Goal: Task Accomplishment & Management: Manage account settings

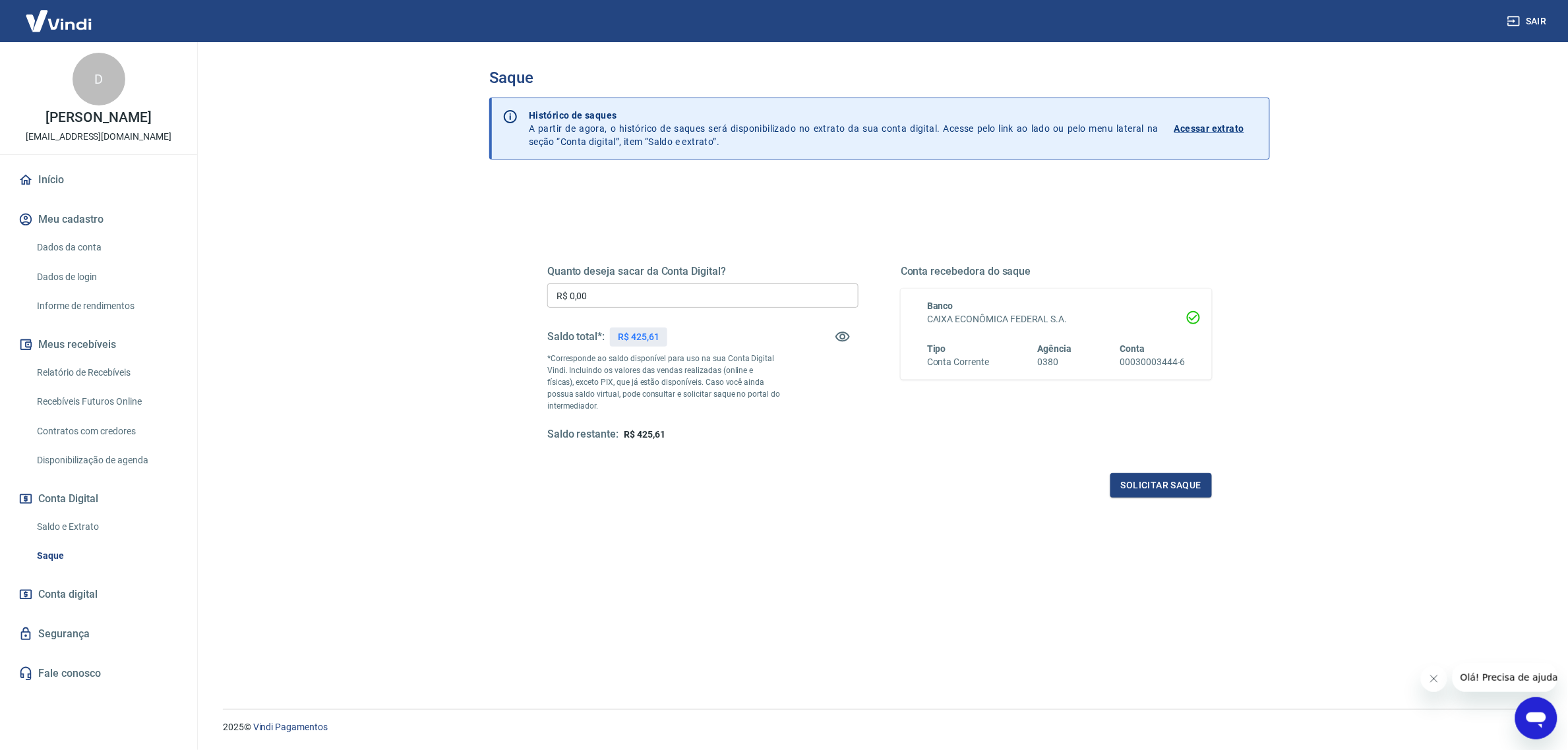
click at [114, 361] on link "Relatório de Recebíveis" at bounding box center [106, 373] width 150 height 27
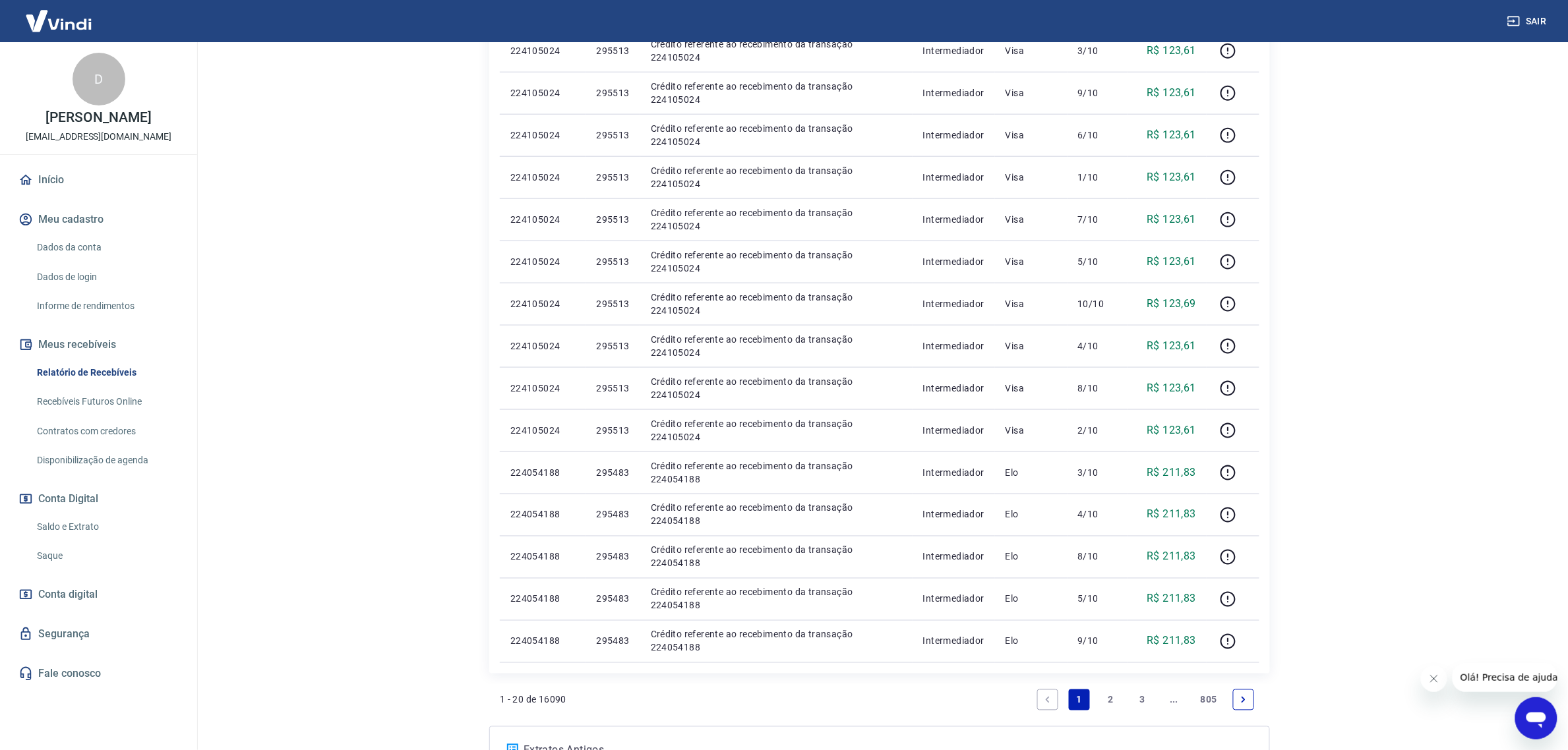
scroll to position [577, 0]
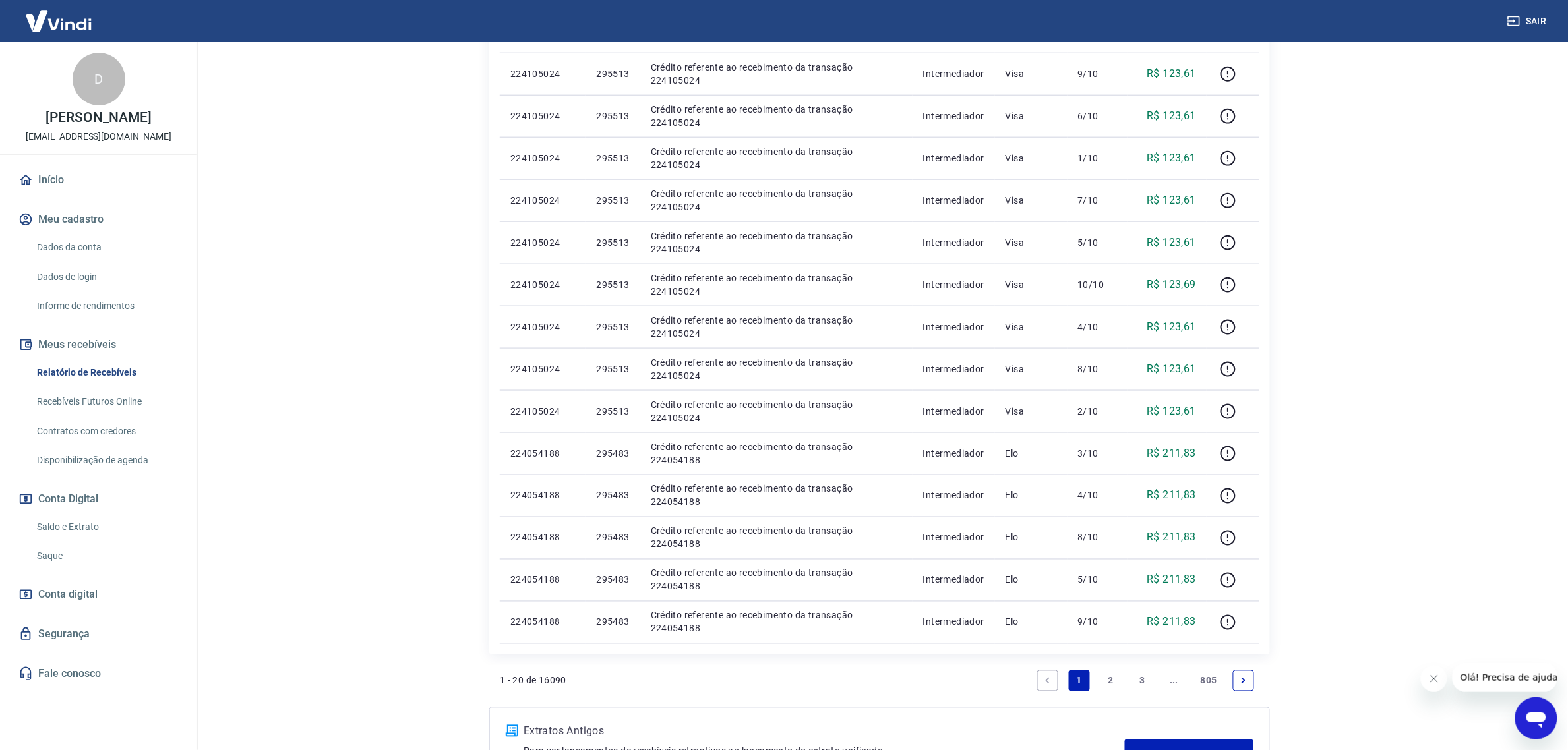
click at [1104, 683] on link "2" at bounding box center [1111, 681] width 21 height 21
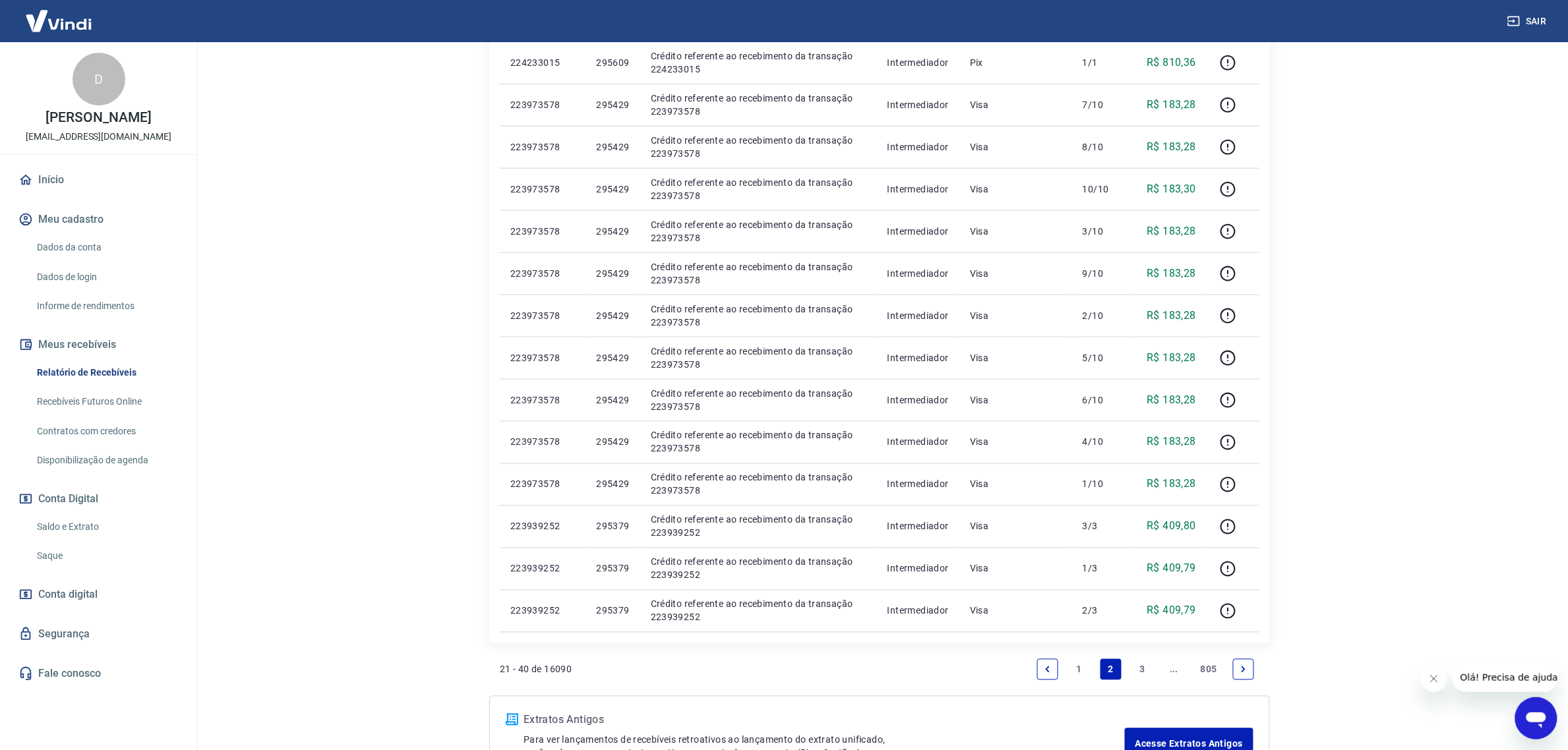
scroll to position [659, 0]
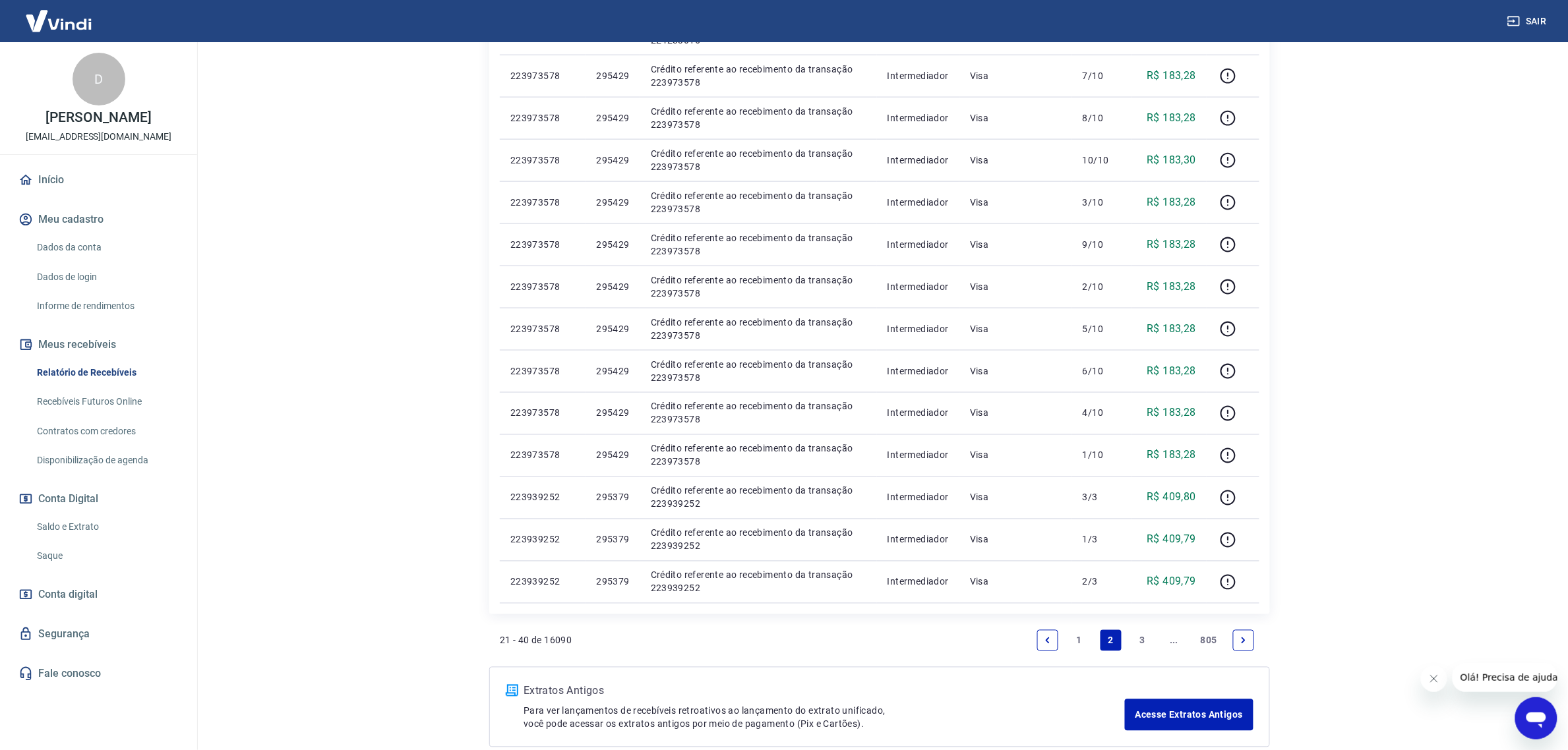
click at [1132, 638] on link "3" at bounding box center [1142, 640] width 21 height 21
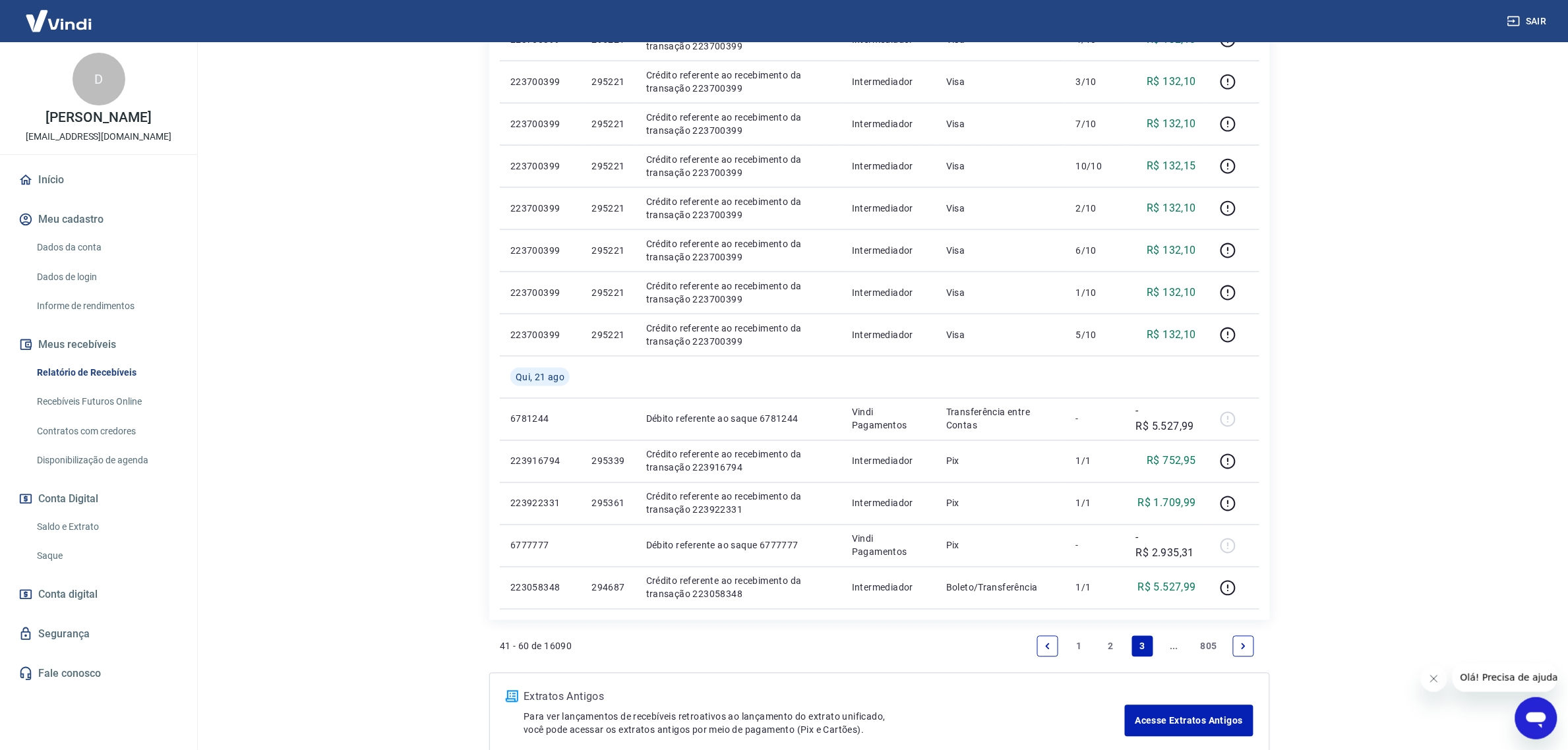
scroll to position [729, 0]
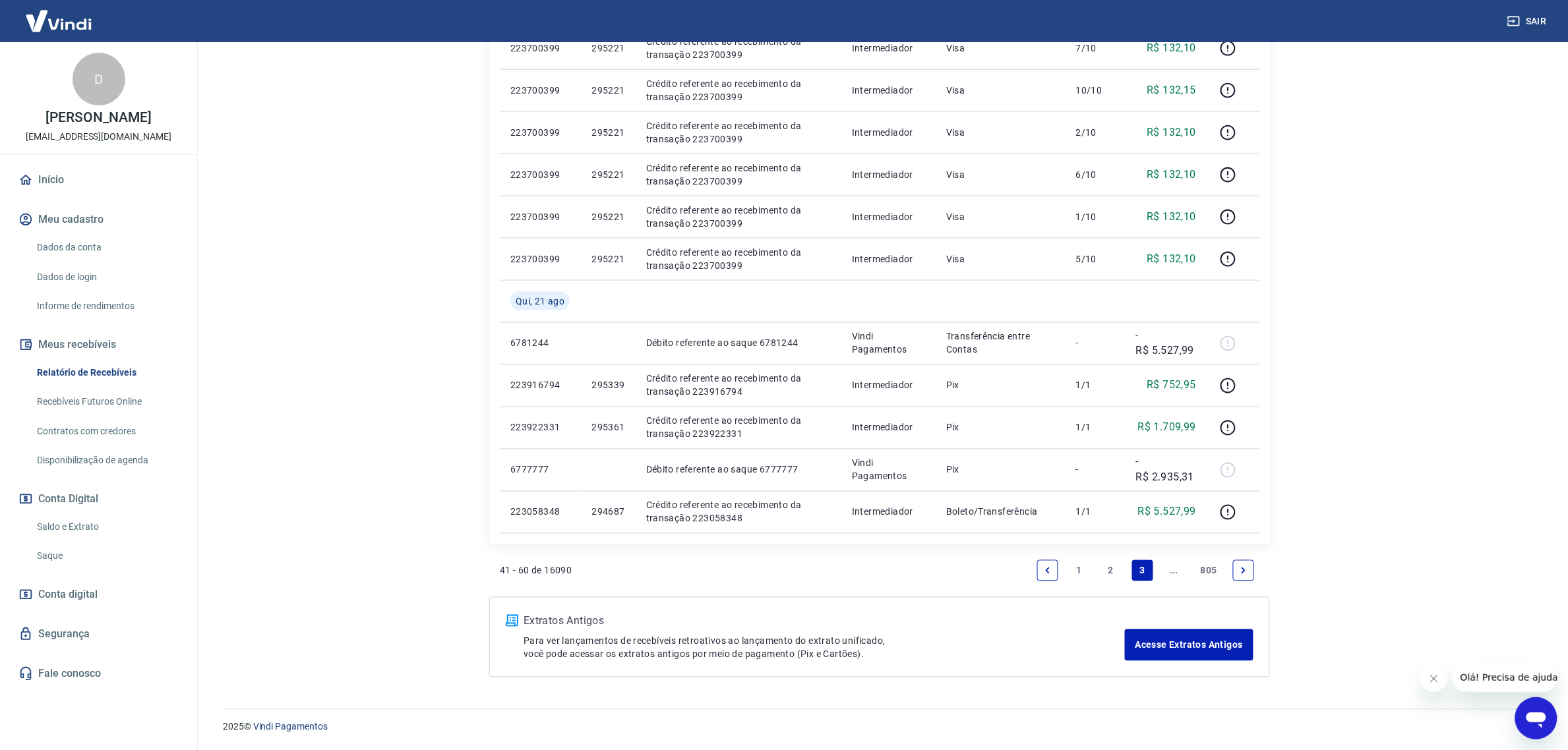
click at [1106, 566] on link "2" at bounding box center [1111, 570] width 21 height 21
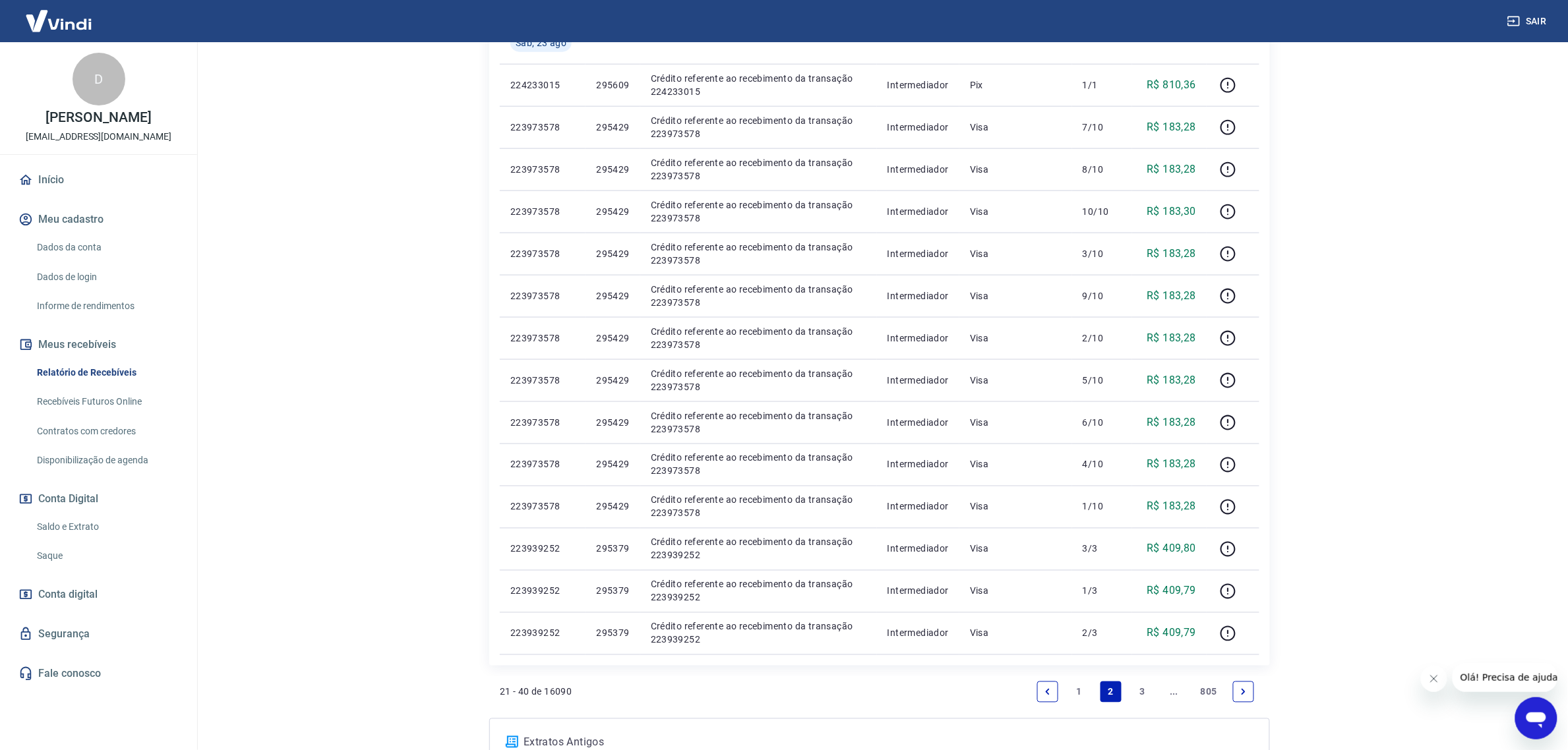
scroll to position [729, 0]
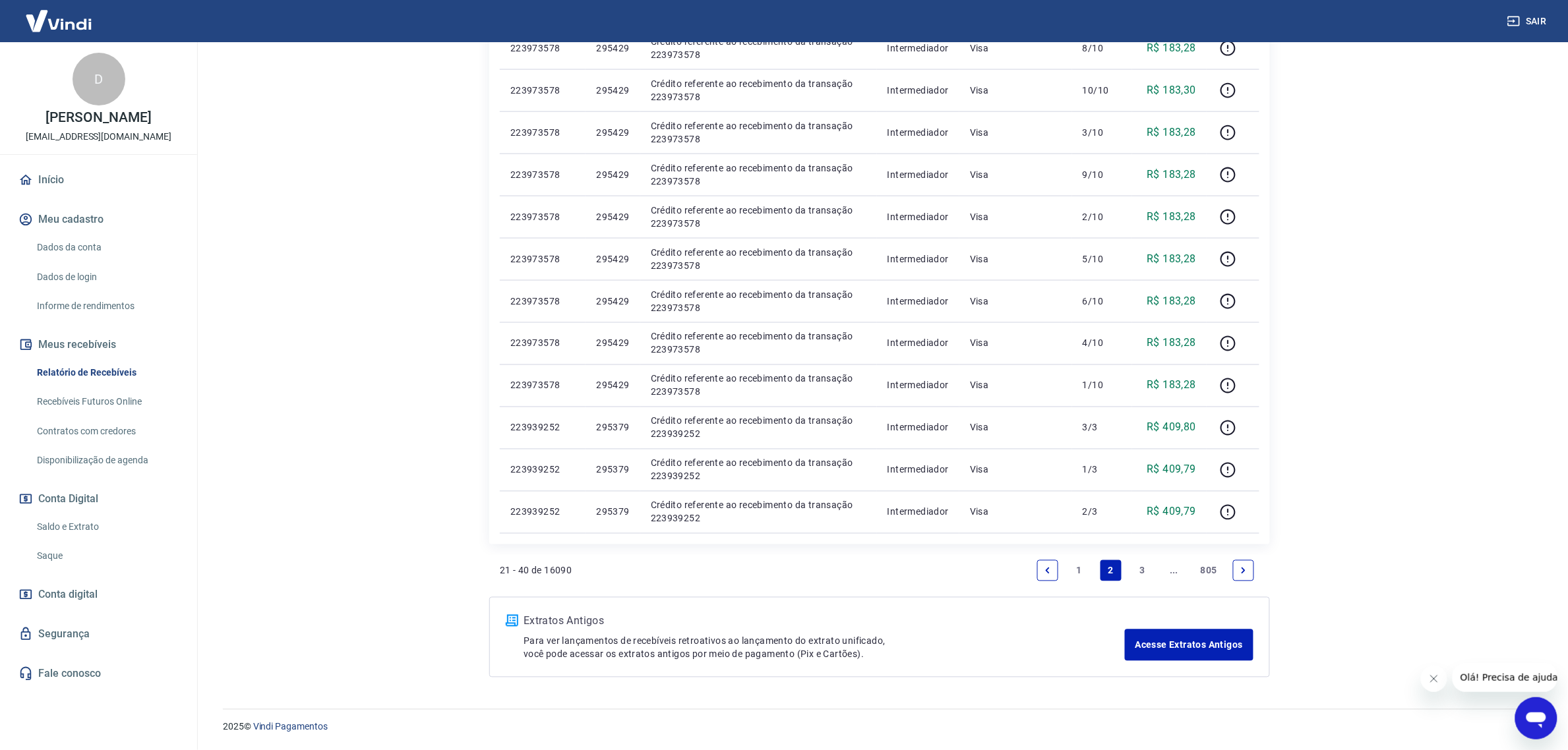
click at [1138, 575] on link "3" at bounding box center [1142, 570] width 21 height 21
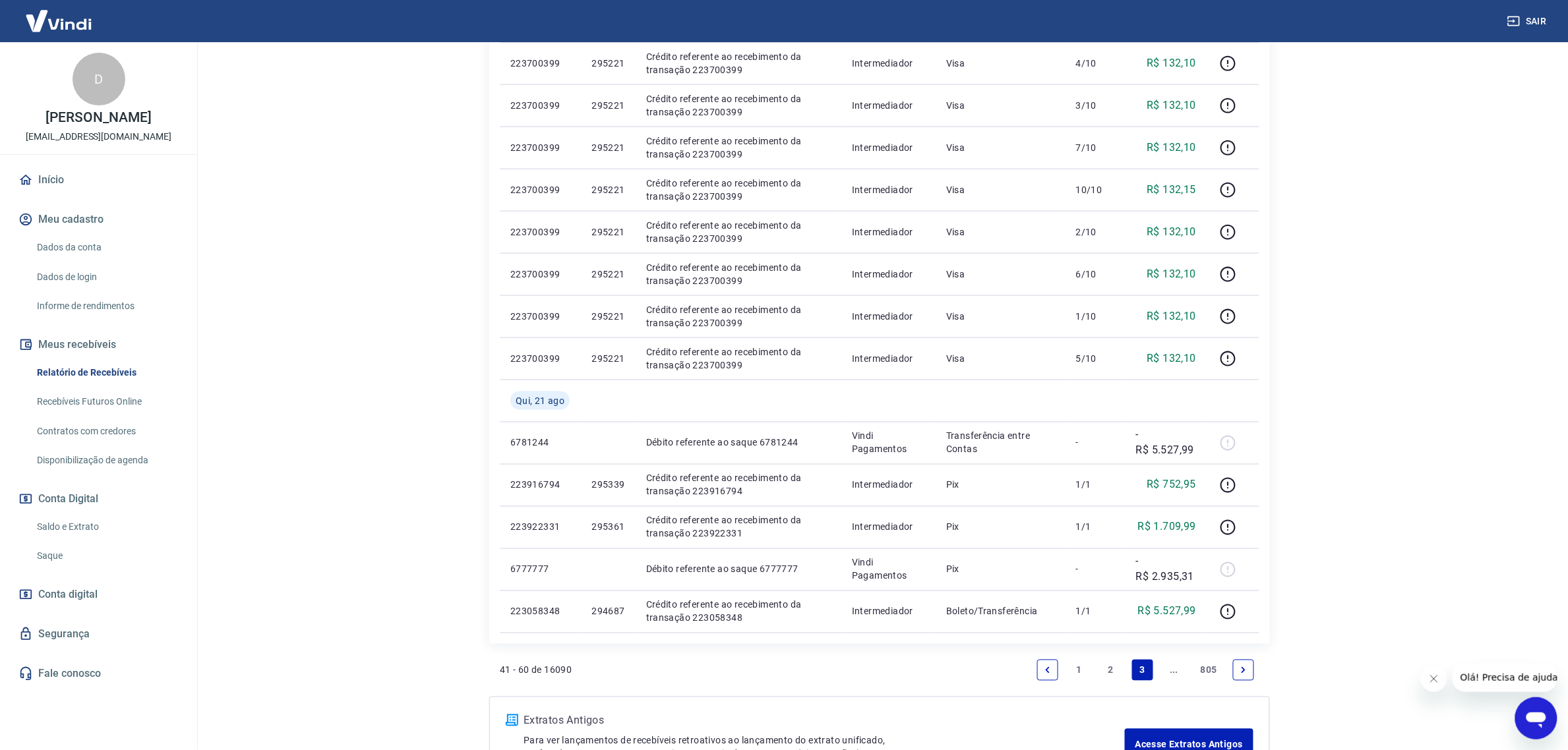
scroll to position [659, 0]
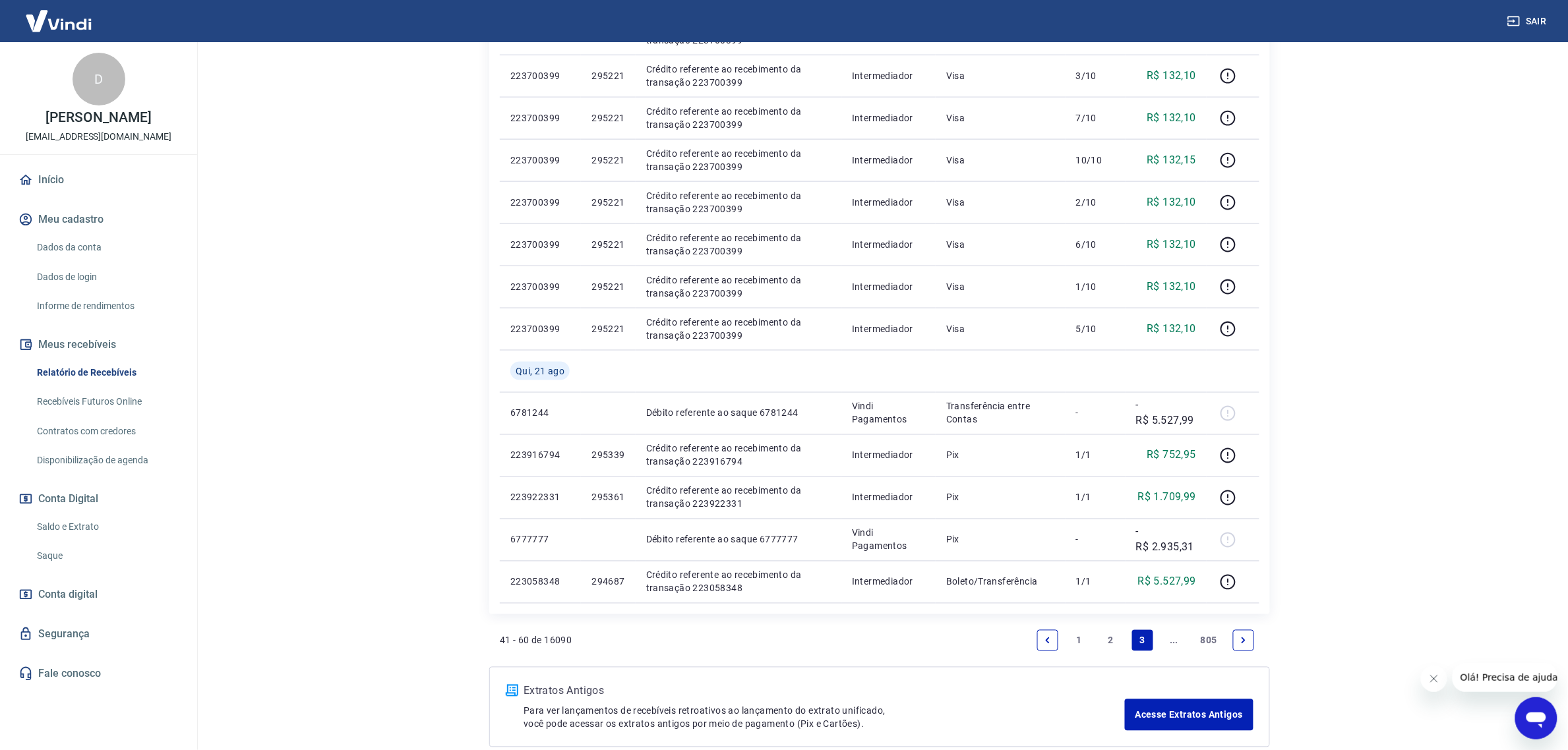
click at [1109, 638] on link "2" at bounding box center [1111, 640] width 21 height 21
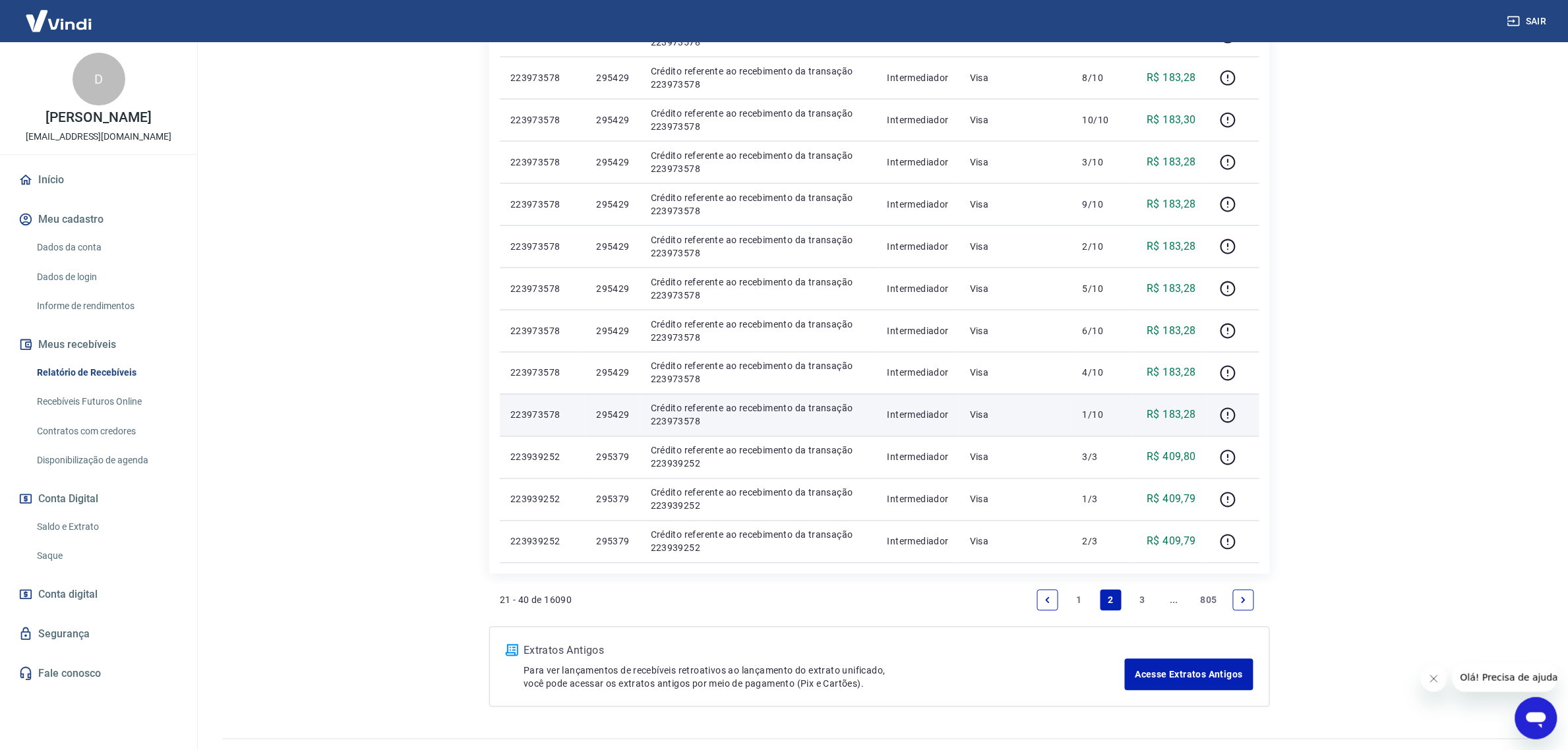
scroll to position [729, 0]
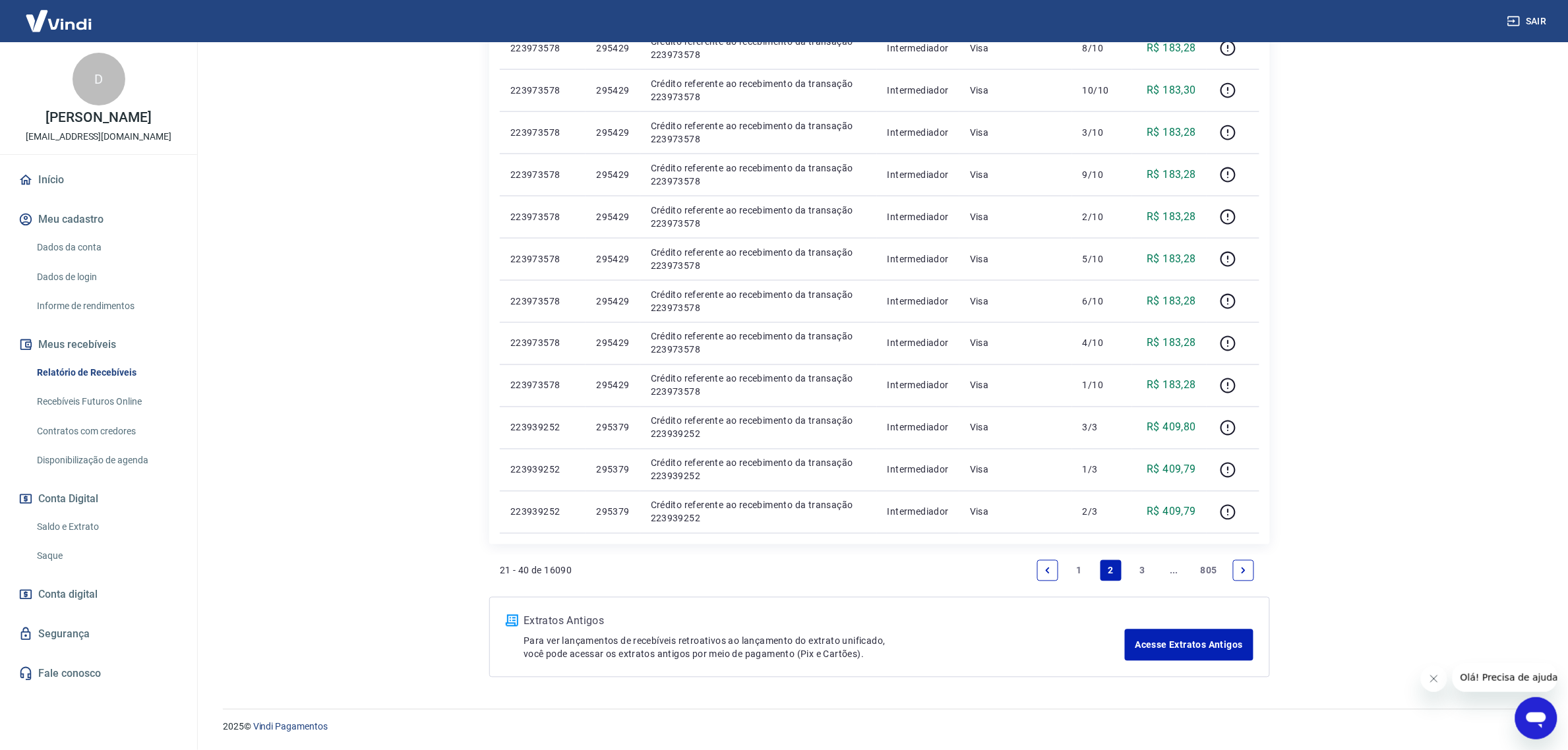
click at [1078, 569] on link "1" at bounding box center [1079, 570] width 21 height 21
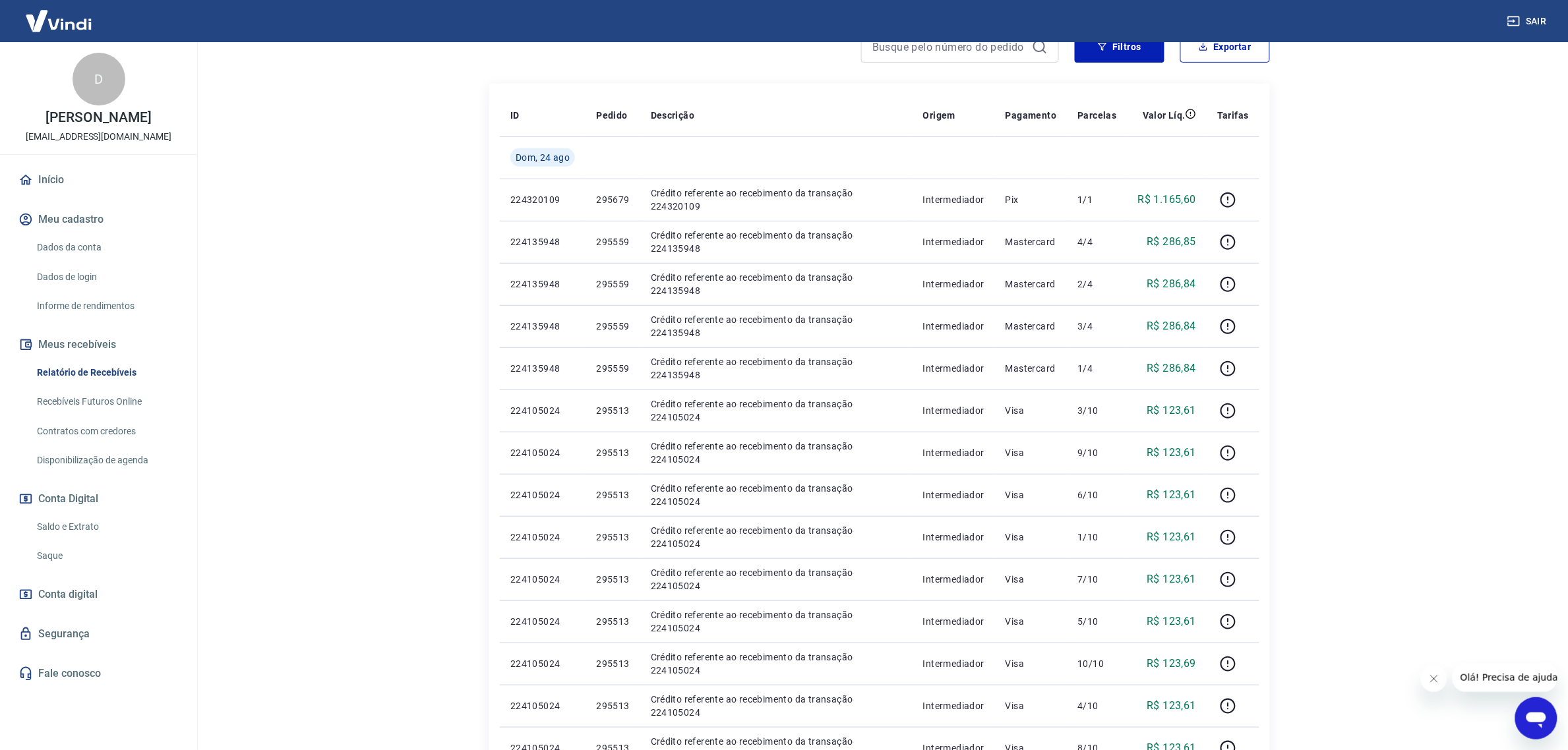
scroll to position [193, 0]
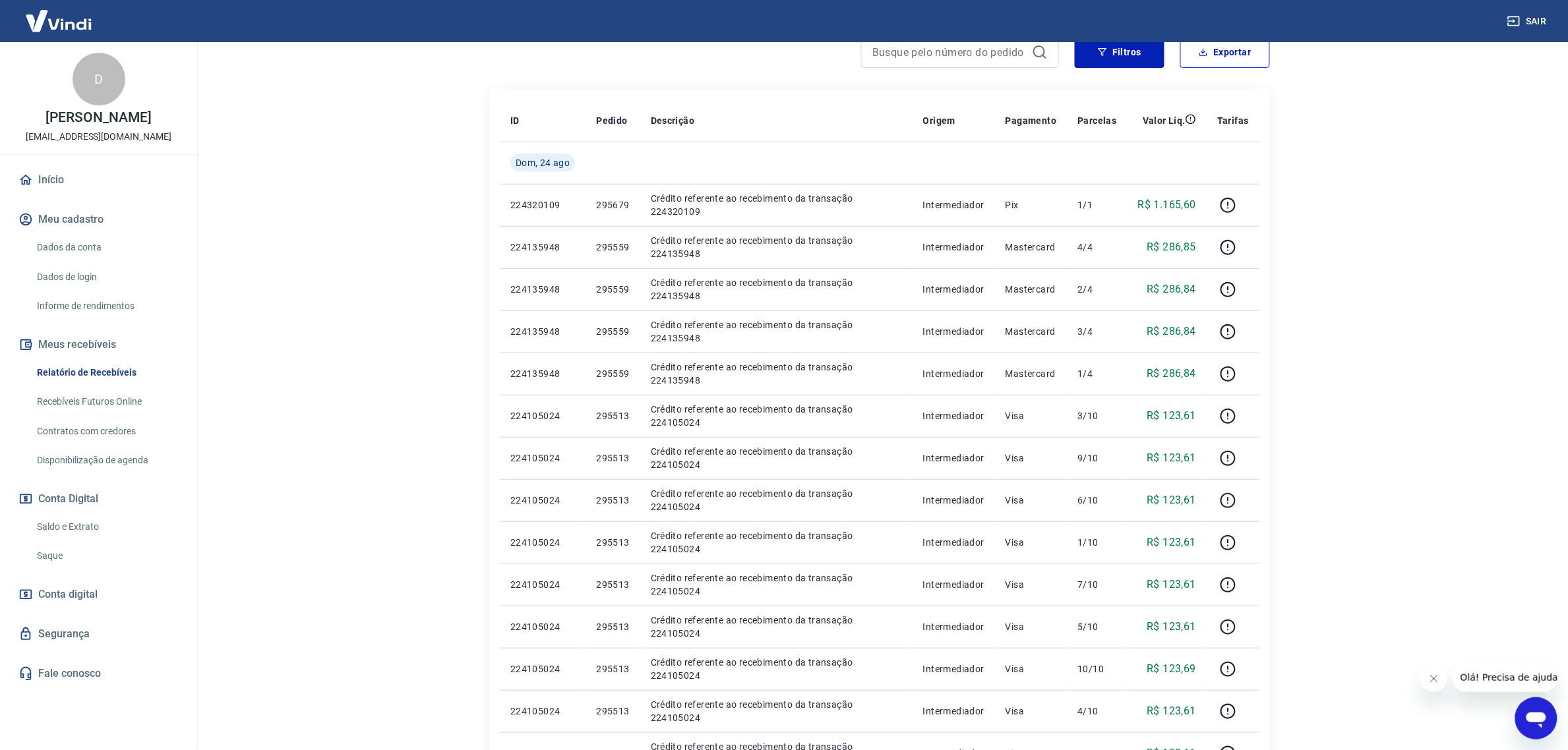
click at [66, 162] on div "D [PERSON_NAME] Gerez [EMAIL_ADDRESS][DOMAIN_NAME] Início Meu cadastro Dados da…" at bounding box center [99, 391] width 197 height 698
click at [57, 174] on link "Início" at bounding box center [98, 180] width 165 height 29
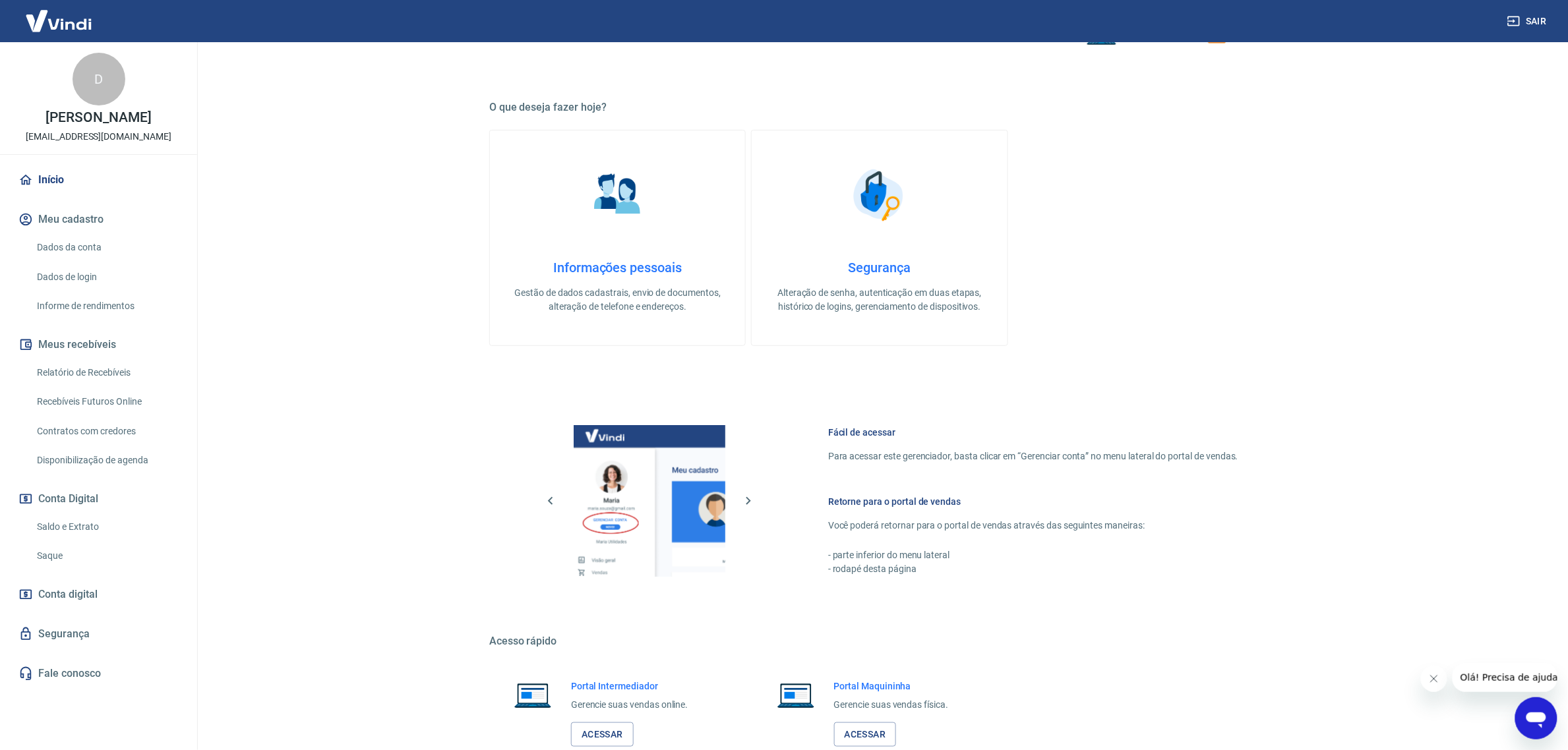
click at [54, 561] on link "Saque" at bounding box center [106, 556] width 150 height 27
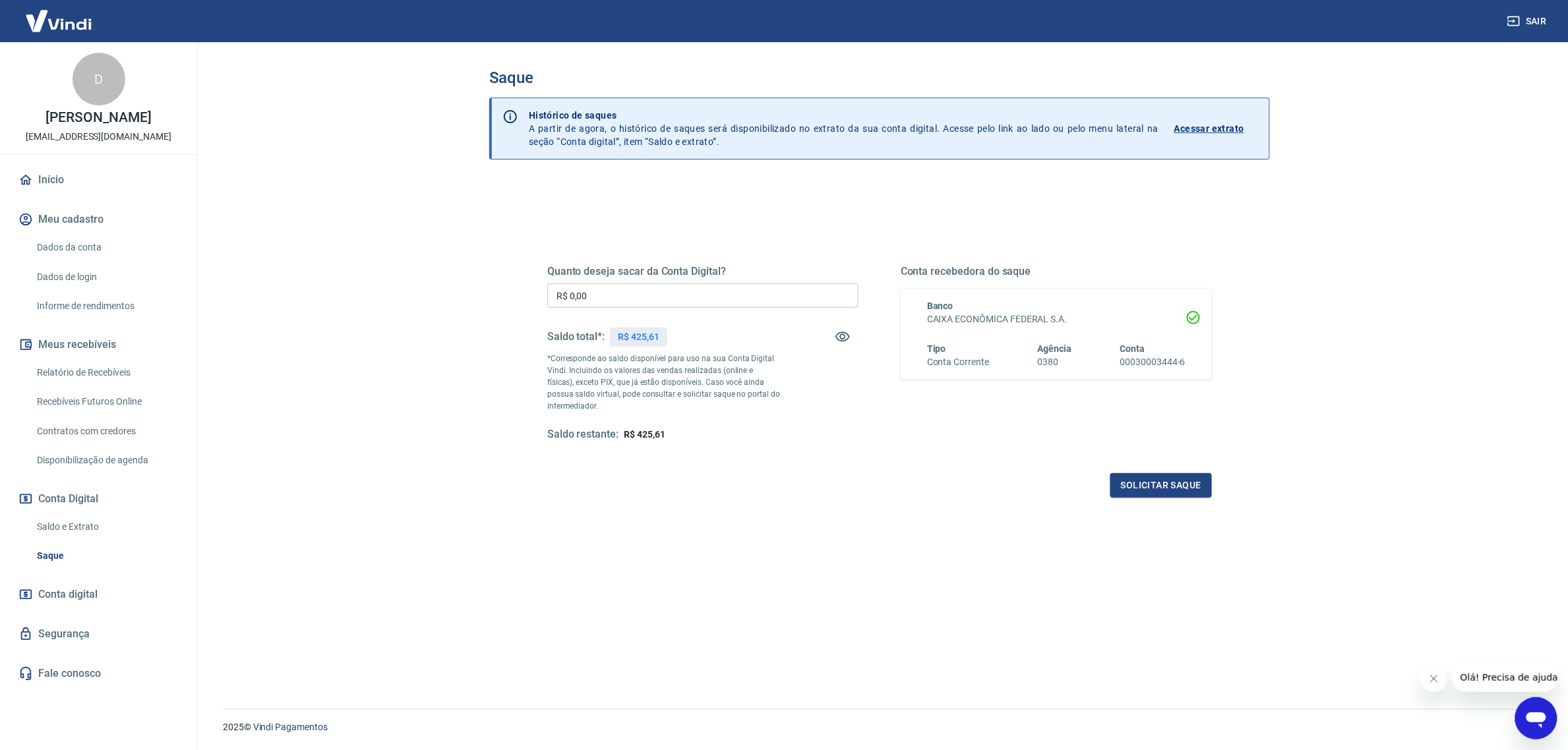
click at [34, 191] on link "Início" at bounding box center [98, 180] width 165 height 29
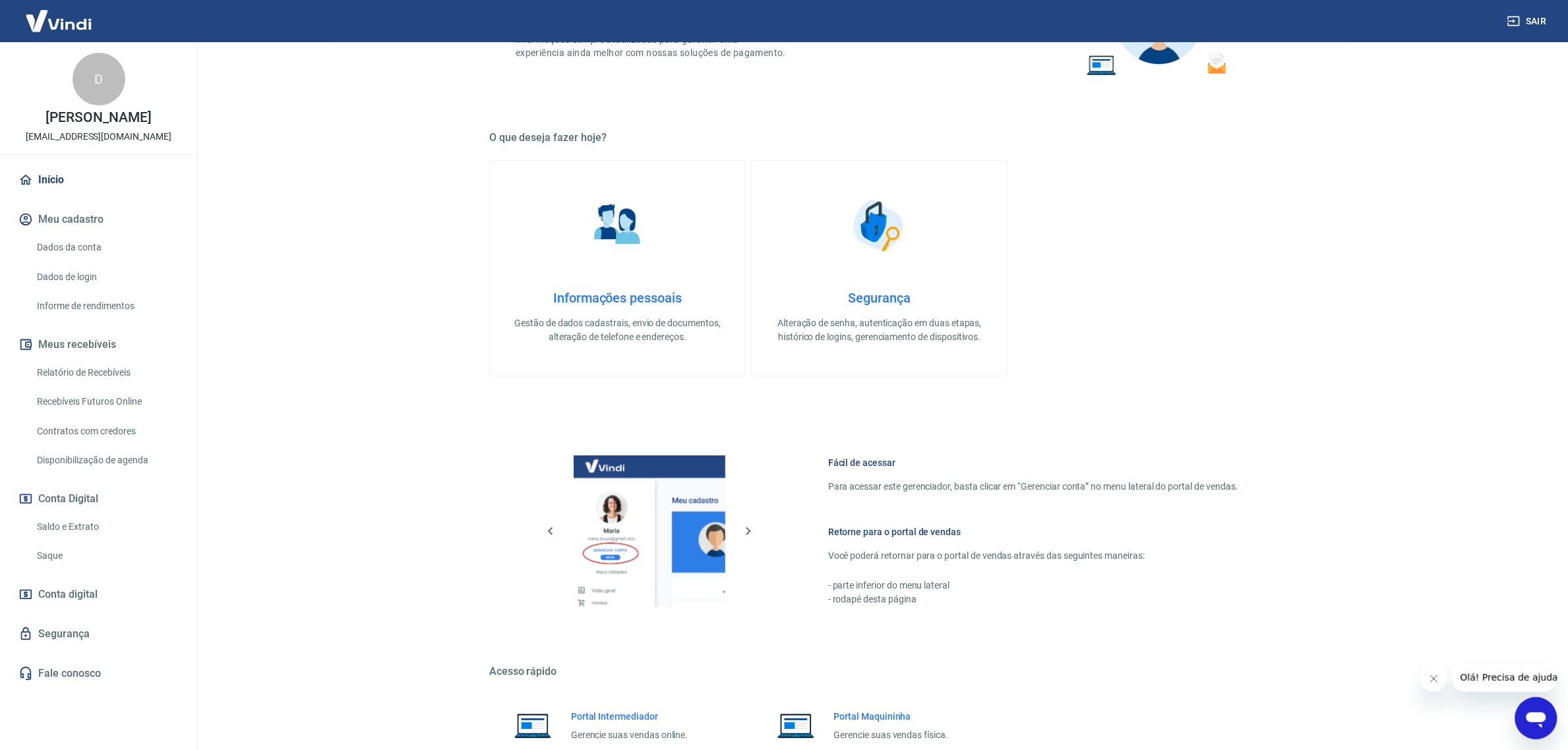
scroll to position [165, 0]
click at [103, 376] on link "Relatório de Recebíveis" at bounding box center [106, 373] width 150 height 27
